Goal: Task Accomplishment & Management: Use online tool/utility

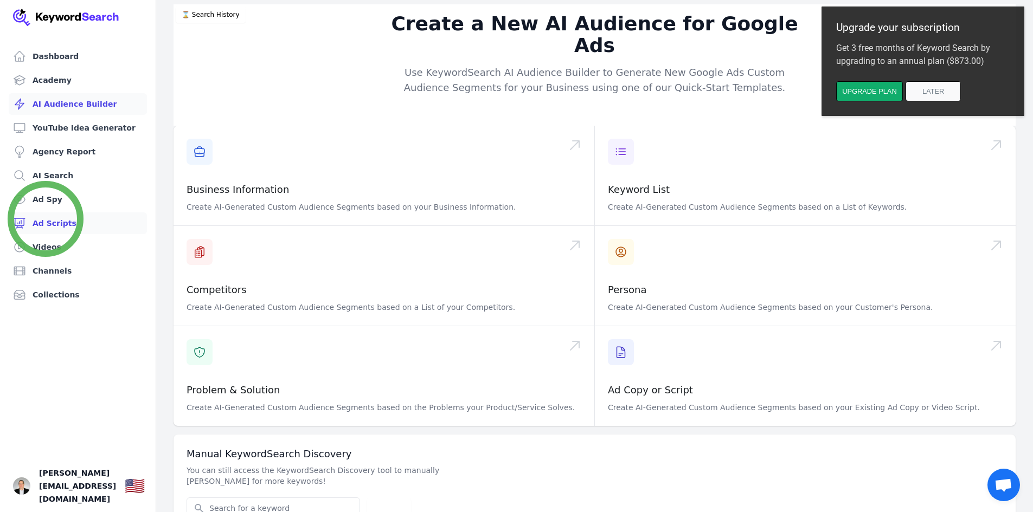
click at [46, 219] on link "Ad Scripts" at bounding box center [78, 224] width 138 height 22
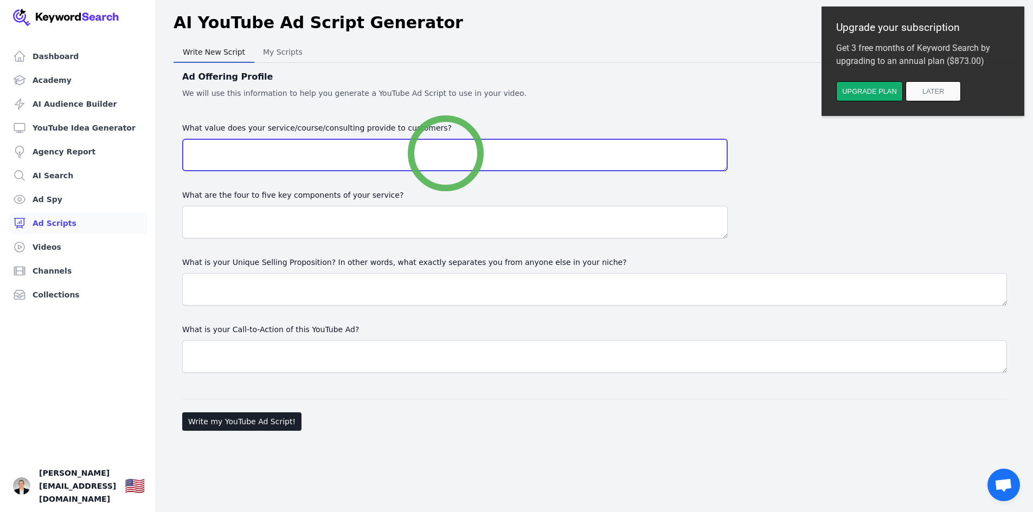
click at [446, 153] on textarea "What value does your service/course/consulting provide to customers?" at bounding box center [455, 155] width 546 height 33
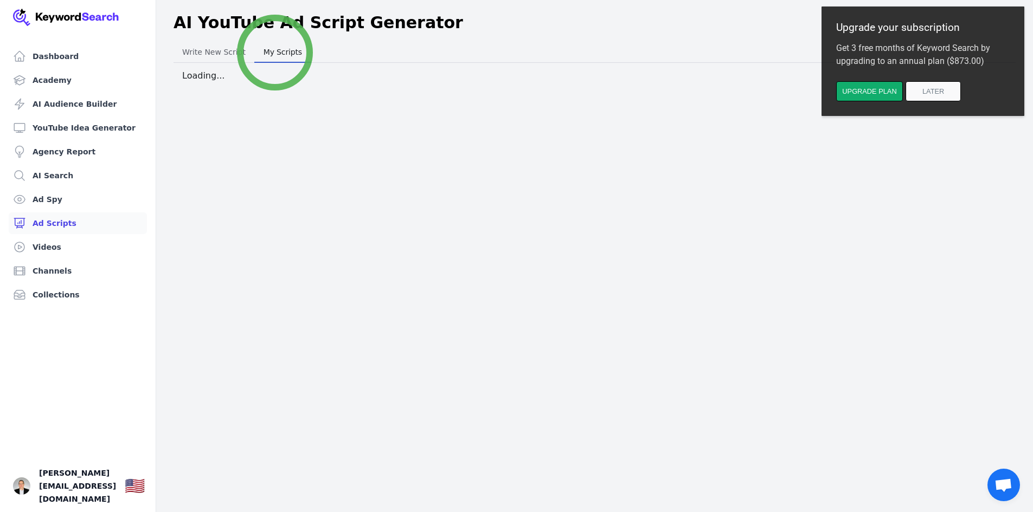
click at [275, 53] on span "My Scripts" at bounding box center [282, 51] width 47 height 15
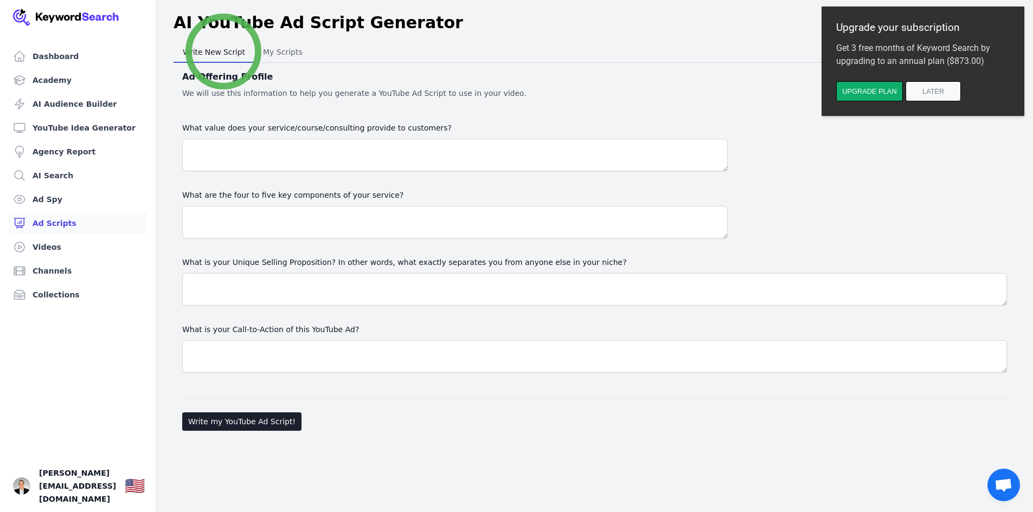
click at [223, 52] on span "Write New Script" at bounding box center [213, 51] width 71 height 15
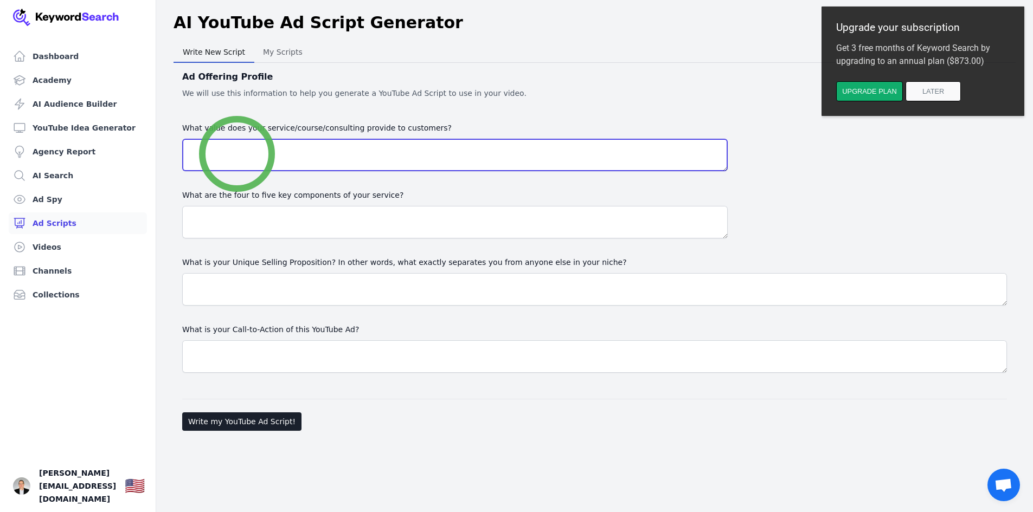
click at [237, 154] on textarea "What value does your service/course/consulting provide to customers?" at bounding box center [455, 155] width 546 height 33
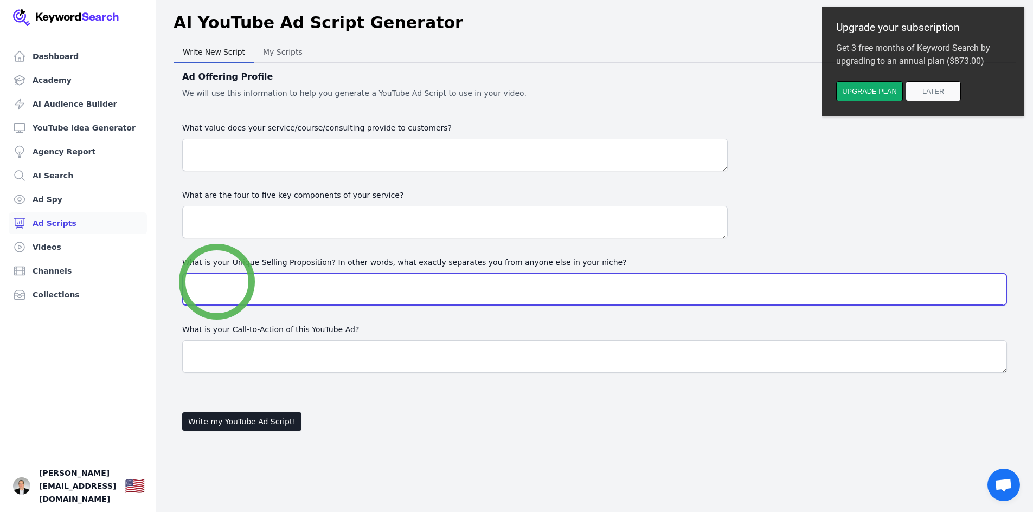
click at [217, 282] on textarea "What is your Unique Selling Proposition? In other words, what exactly separates…" at bounding box center [594, 289] width 825 height 33
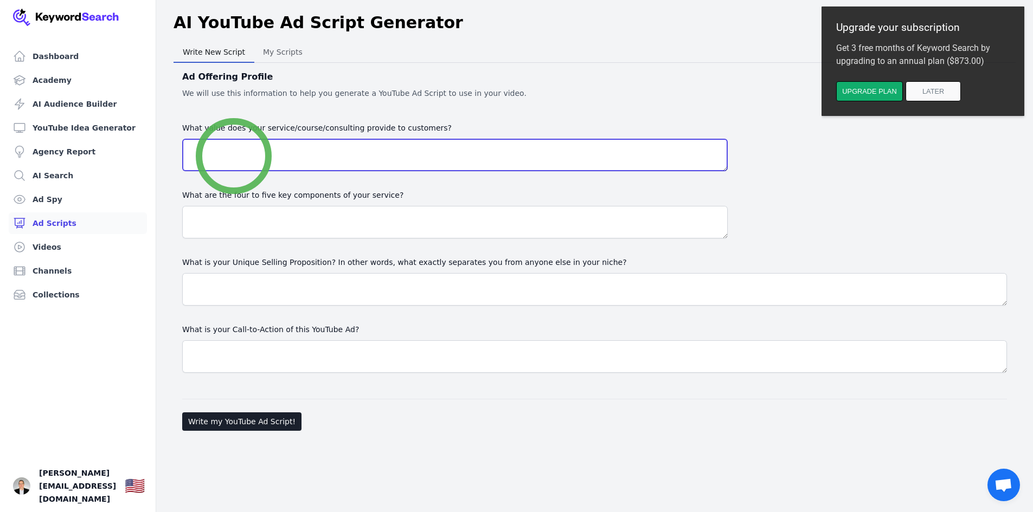
click at [234, 156] on textarea "What value does your service/course/consulting provide to customers?" at bounding box center [455, 155] width 546 height 33
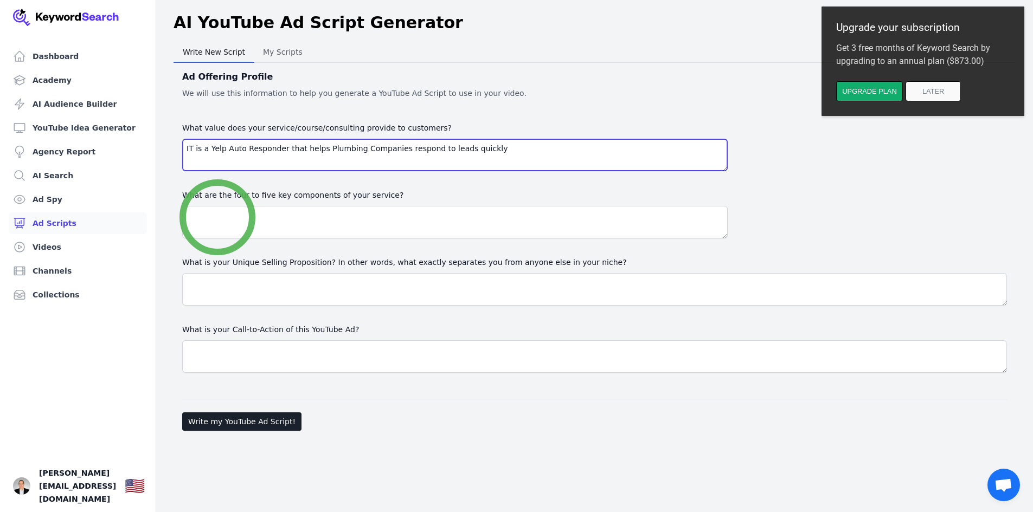
type textarea "IT is a Yelp Auto Responder that helps Plumbing Companies respond to leads quic…"
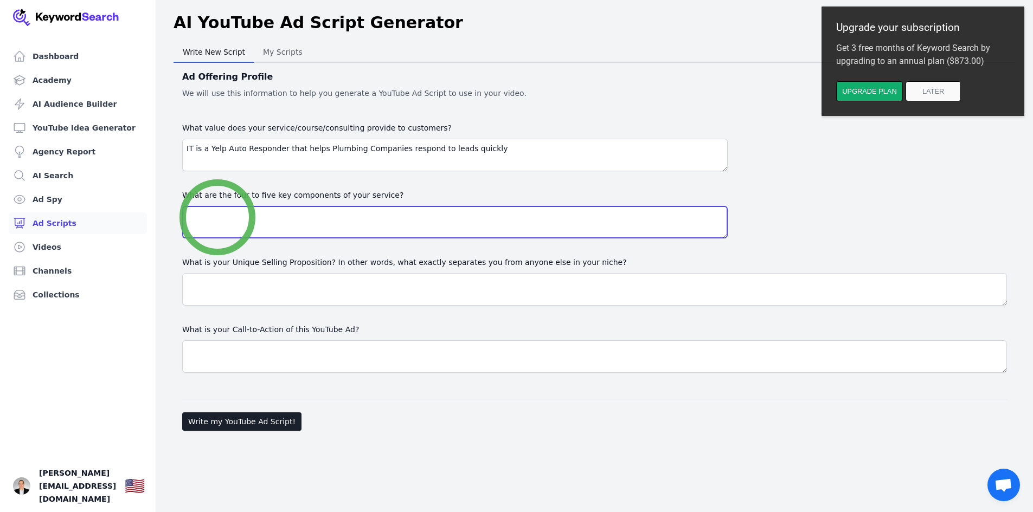
click at [217, 217] on textarea at bounding box center [455, 222] width 546 height 33
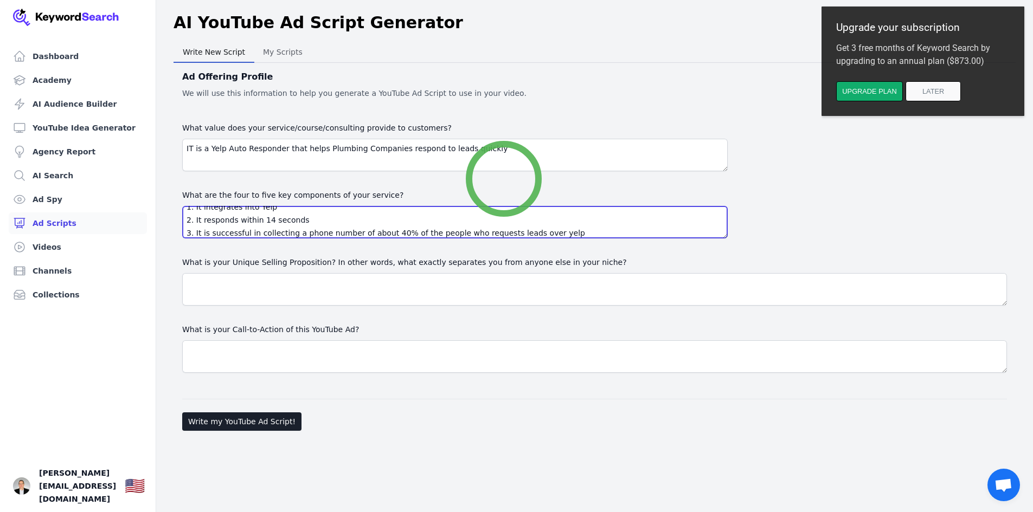
scroll to position [22, 0]
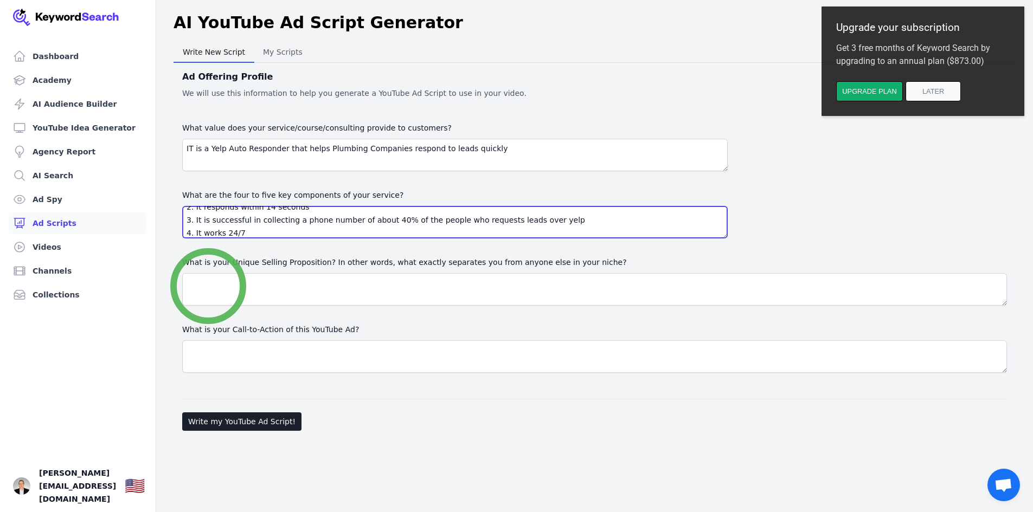
type textarea "1. It integrates into Yelp 2. It responds within 14 seconds 3. It is successful…"
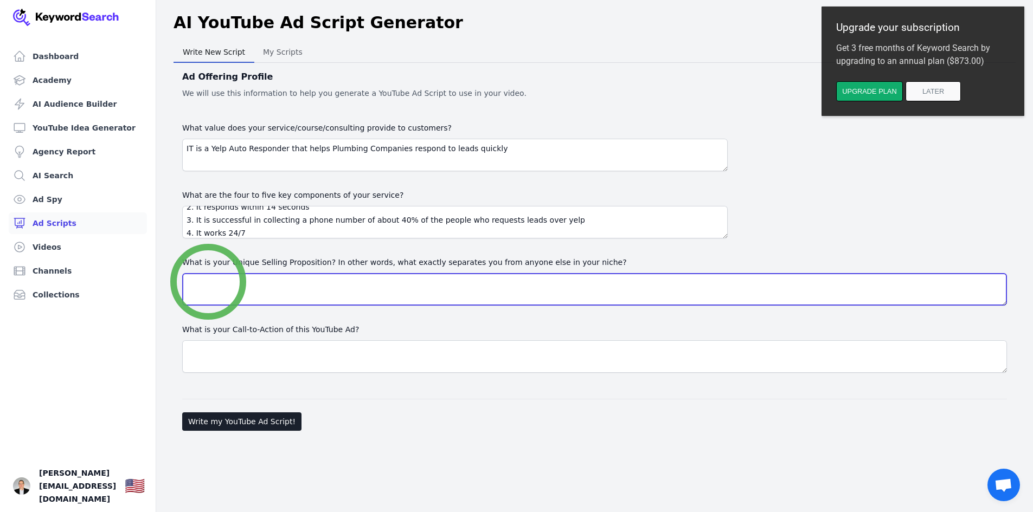
click at [208, 282] on textarea "What is your Unique Selling Proposition? In other words, what exactly separates…" at bounding box center [594, 289] width 825 height 33
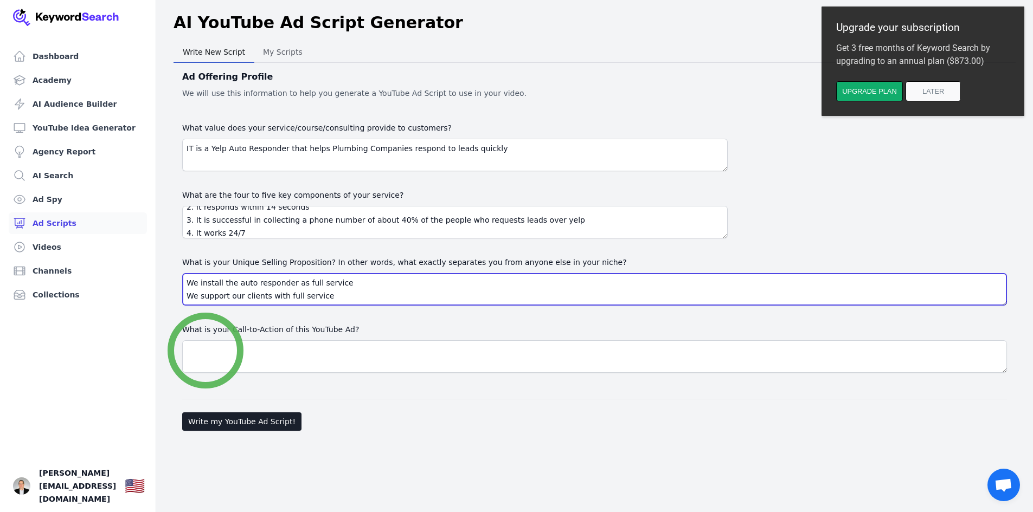
type textarea "We install the auto responder as full service We support our clients with full …"
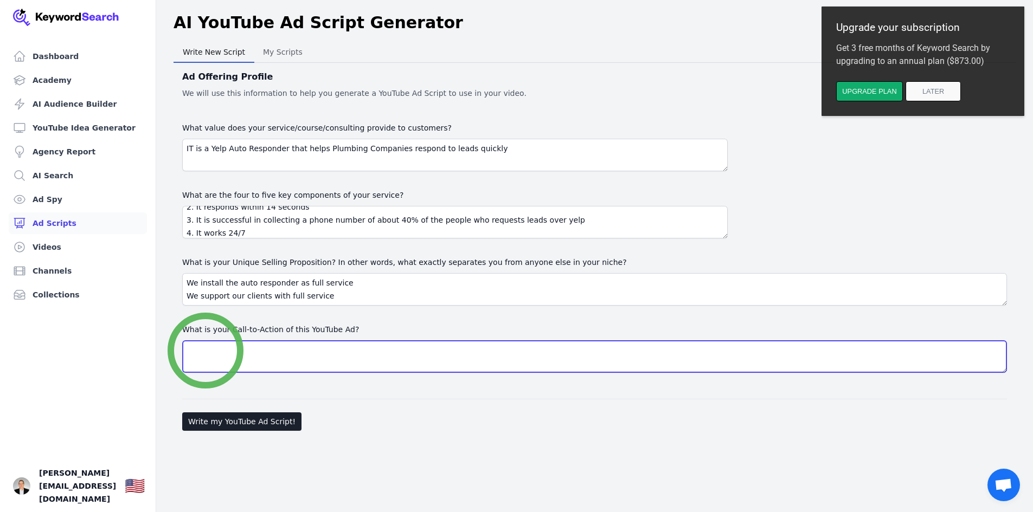
click at [203, 348] on textarea "What is your Call-to-Action of this YouTube Ad?" at bounding box center [594, 357] width 825 height 33
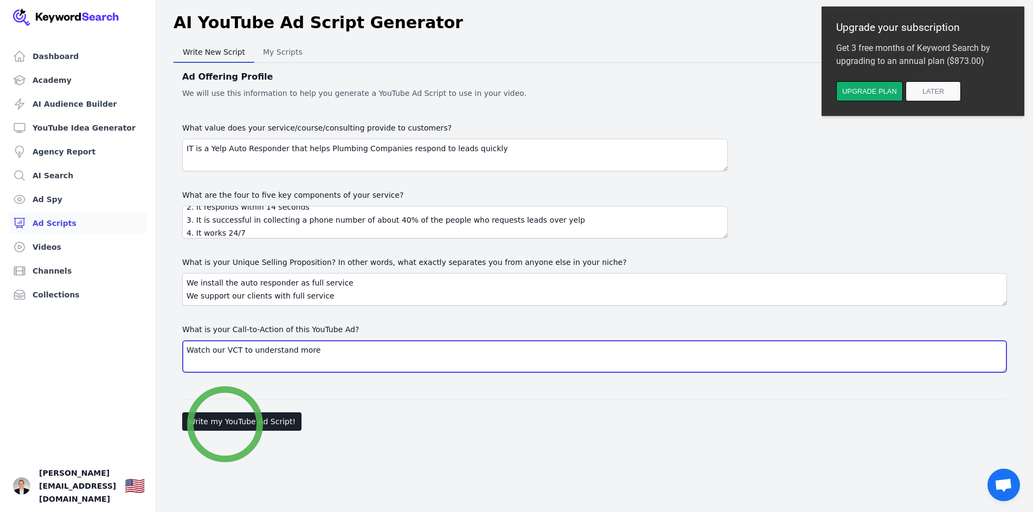
type textarea "Watch our VCT to understand more"
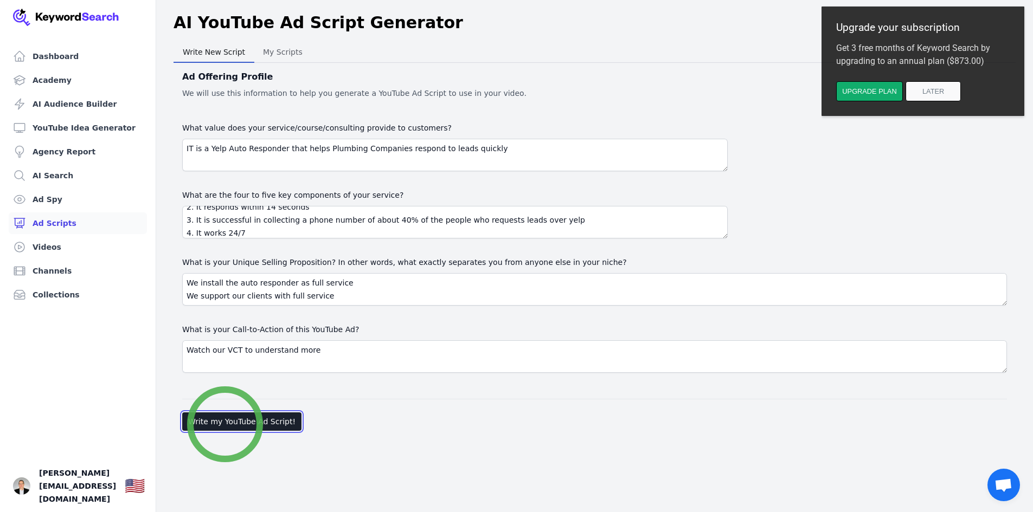
click at [225, 425] on button "Write my YouTube Ad Script!" at bounding box center [241, 422] width 119 height 18
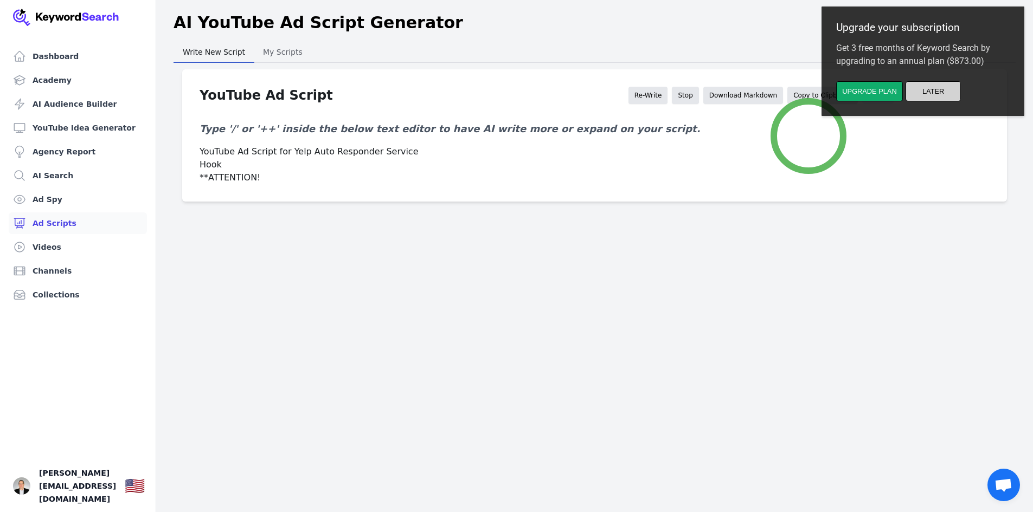
click at [933, 85] on button "Later" at bounding box center [933, 91] width 55 height 20
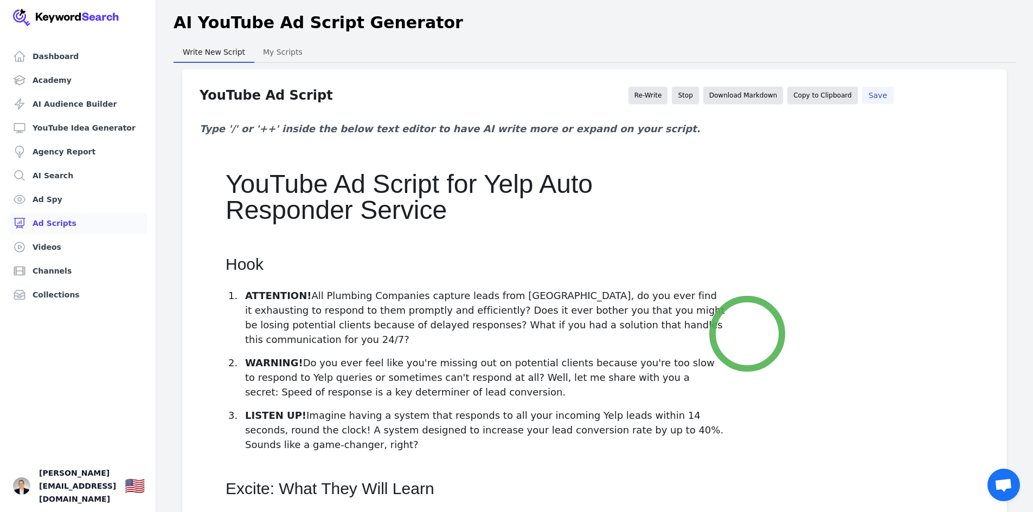
scroll to position [0, 0]
